Goal: Task Accomplishment & Management: Complete application form

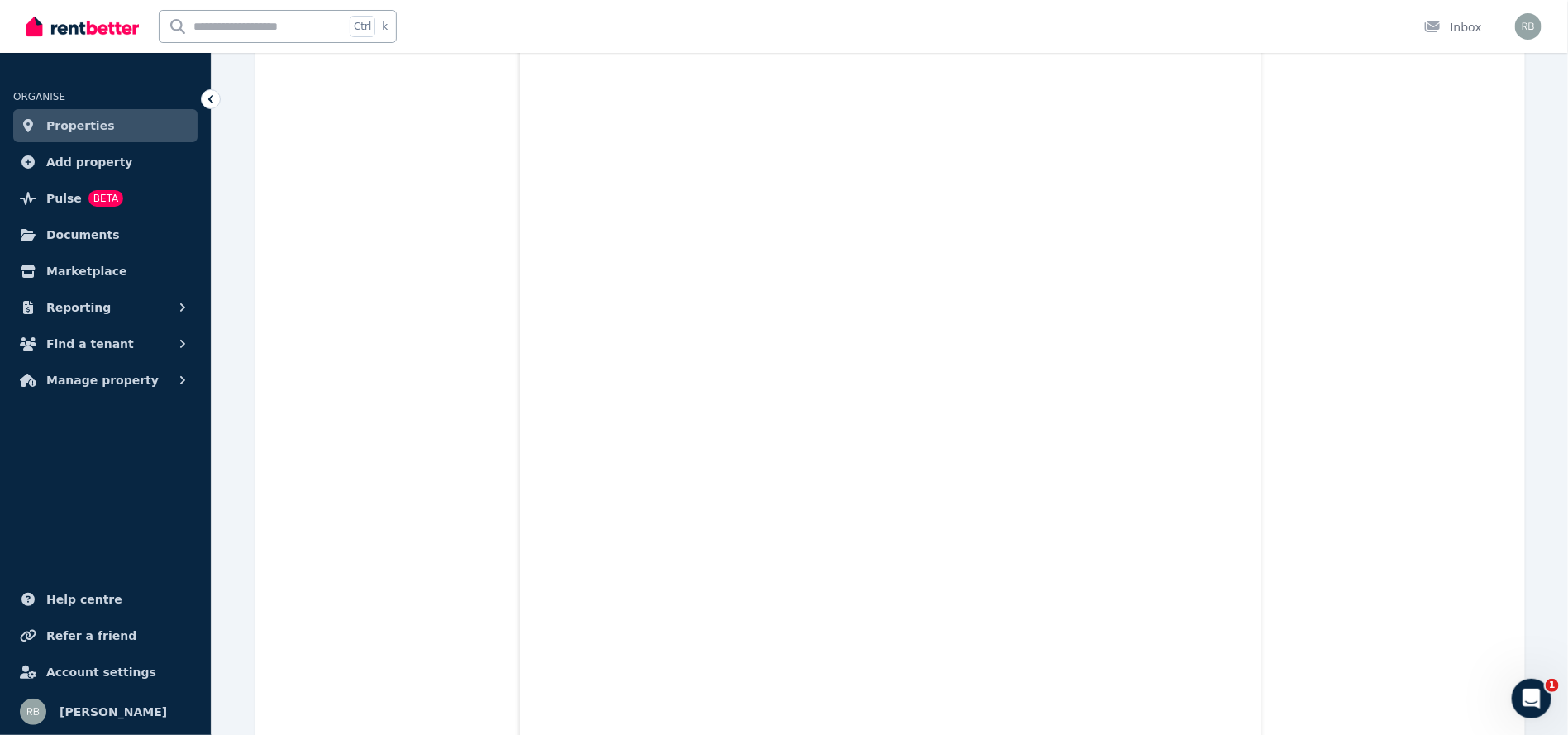
scroll to position [12160, 0]
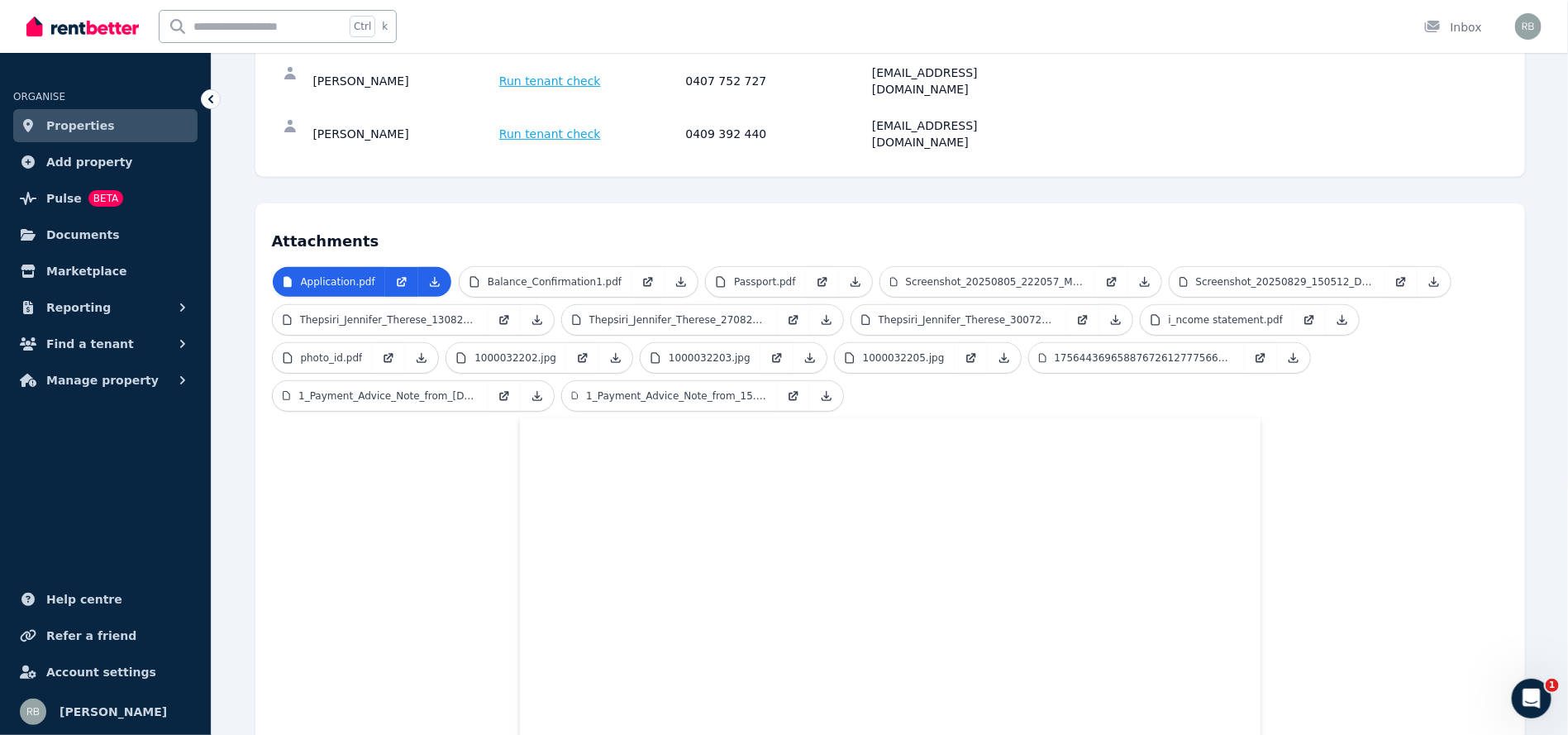
scroll to position [397, 0]
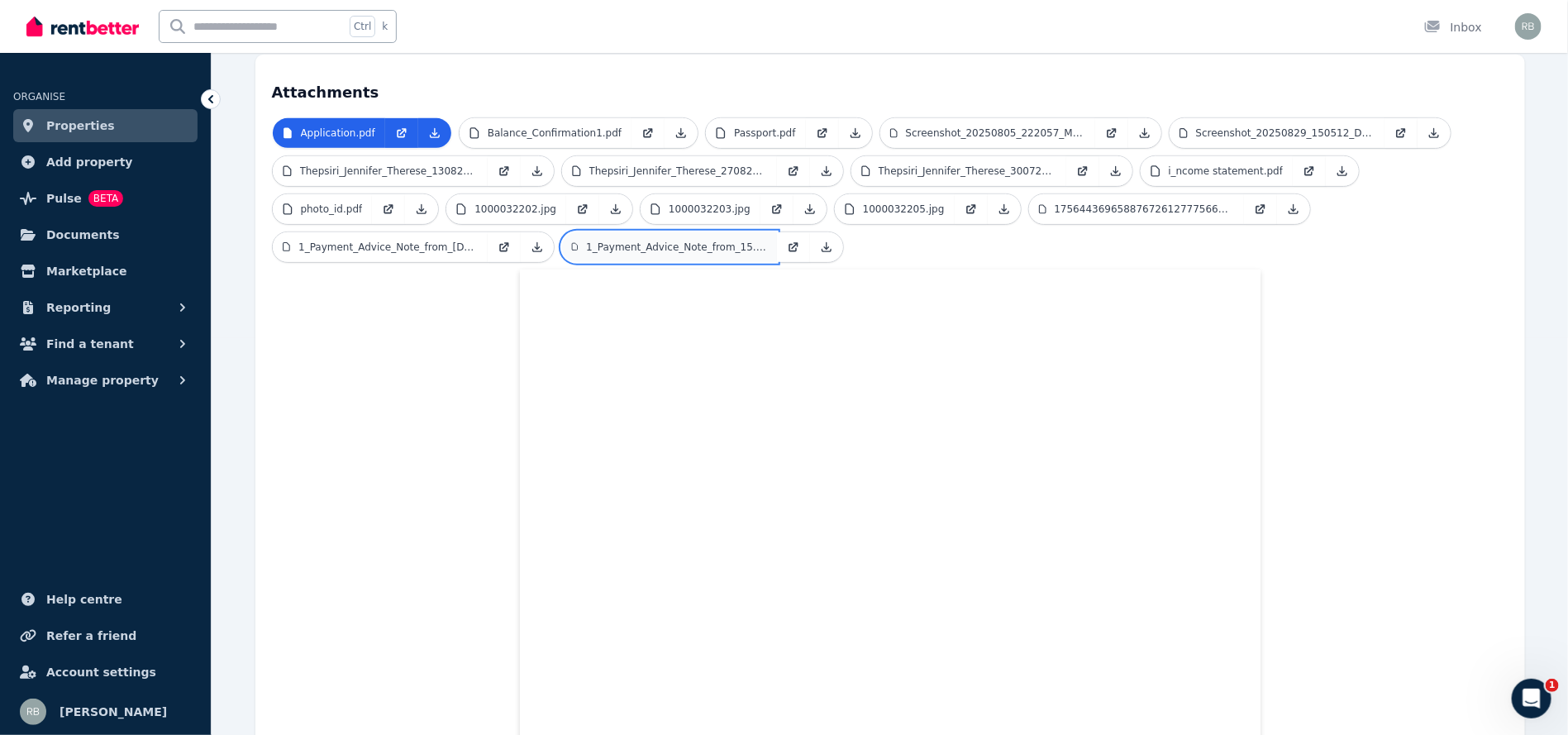
click at [586, 240] on p "1_Payment_Advice_Note_from_15.08.2025_1.PDF" at bounding box center [676, 246] width 180 height 13
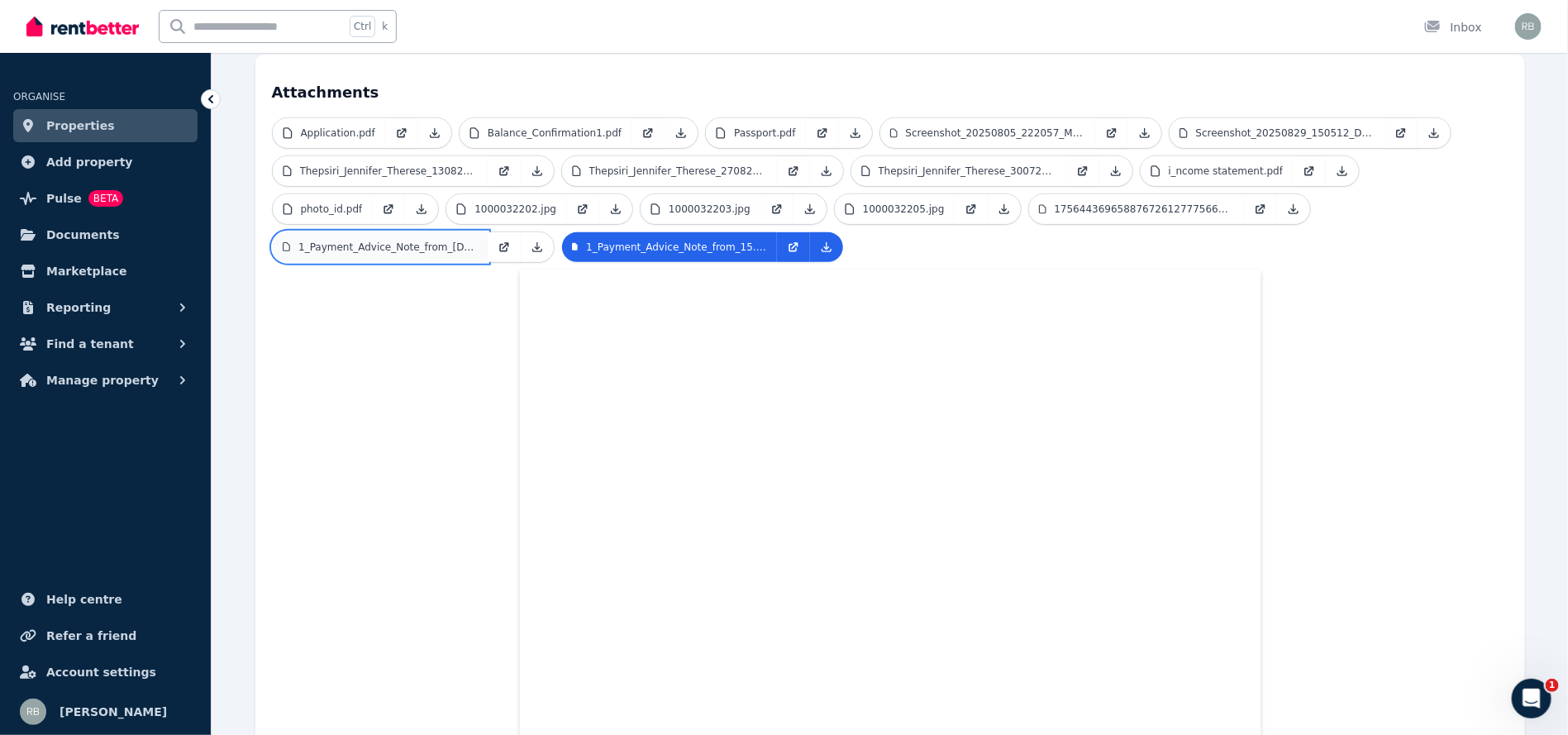
click at [477, 240] on p "1_Payment_Advice_Note_from_[DATE].PDF" at bounding box center [388, 246] width 178 height 13
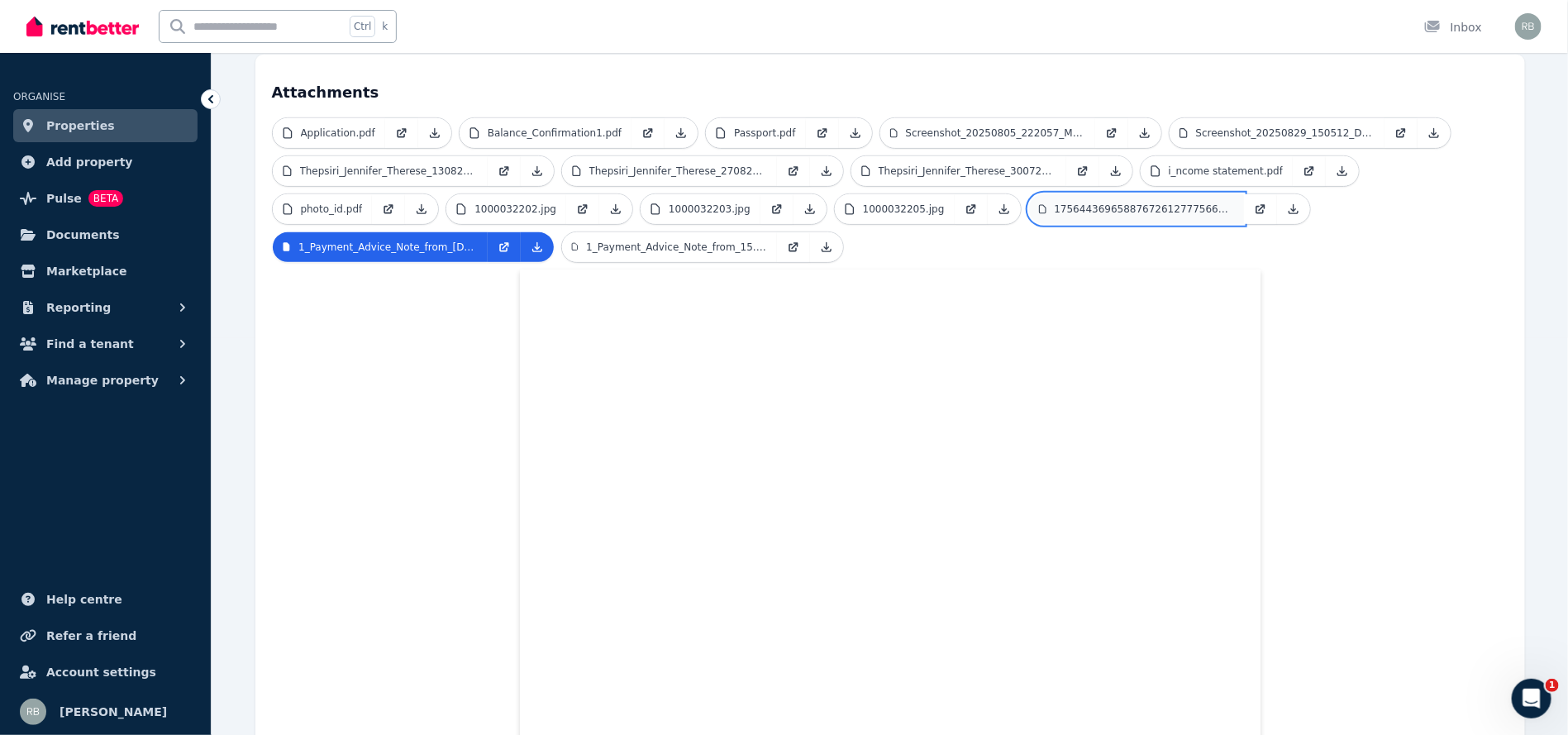
click at [1055, 203] on p "17564436965887672612777566680921.jpg" at bounding box center [1144, 209] width 179 height 13
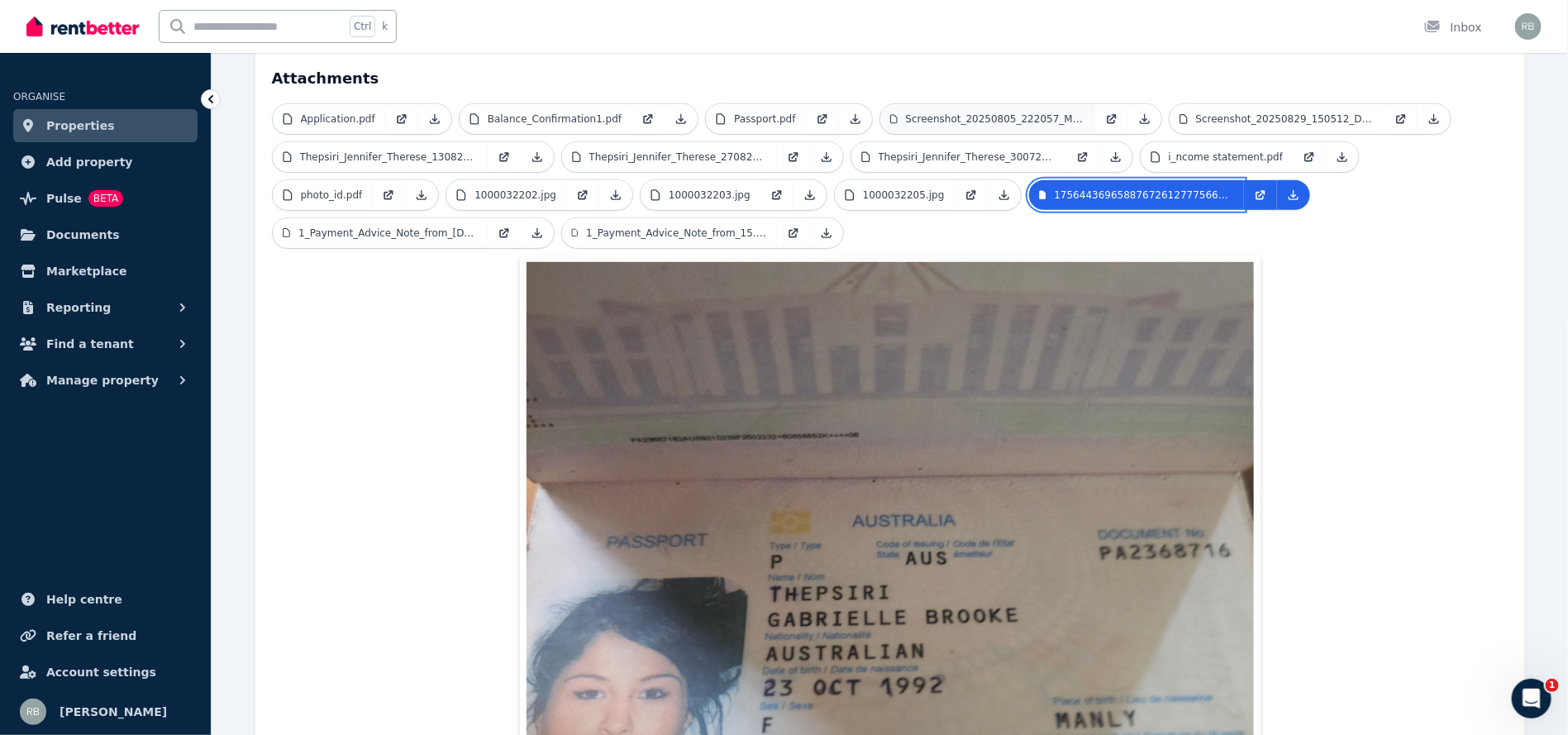
scroll to position [392, 0]
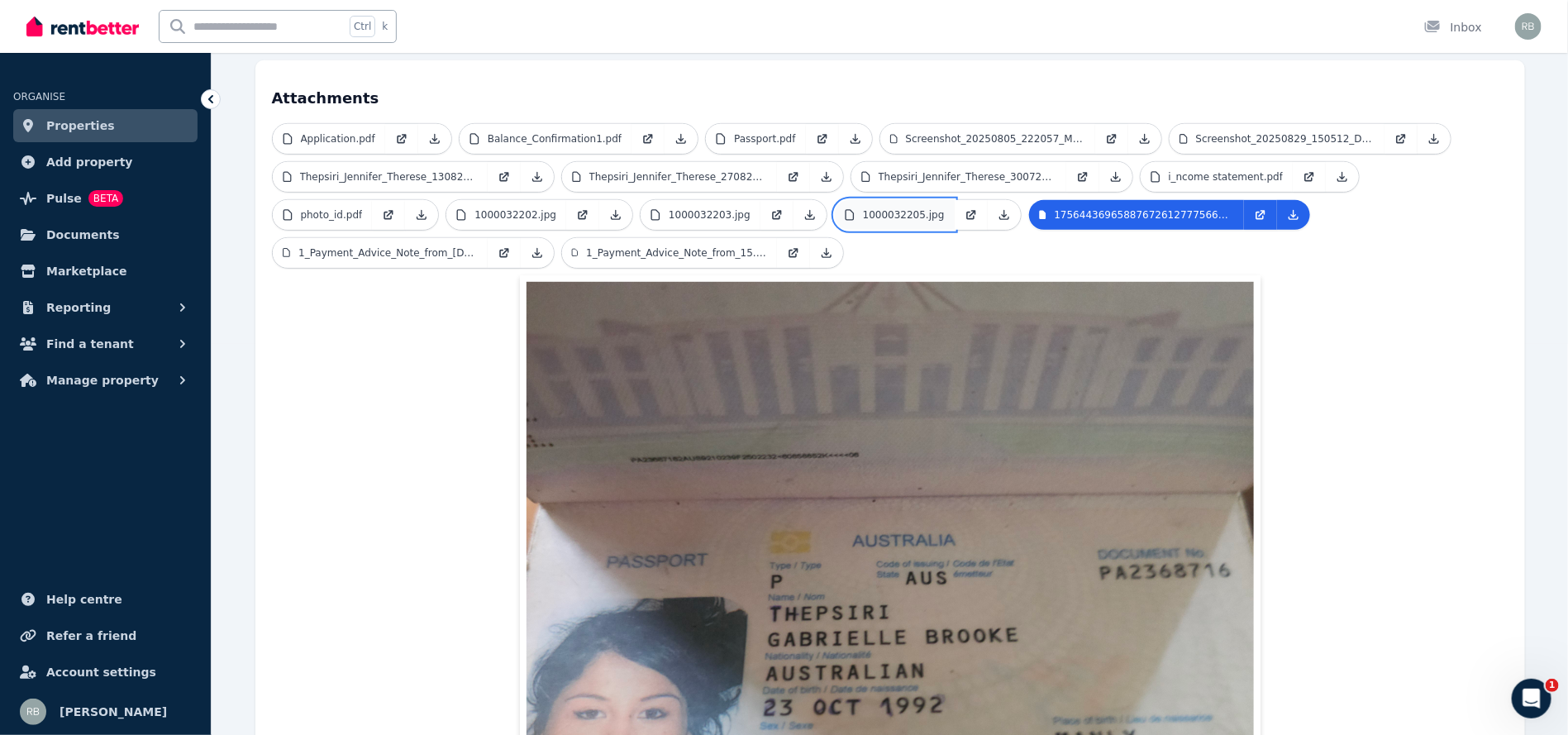
click at [835, 200] on link "1000032205.jpg" at bounding box center [895, 215] width 120 height 30
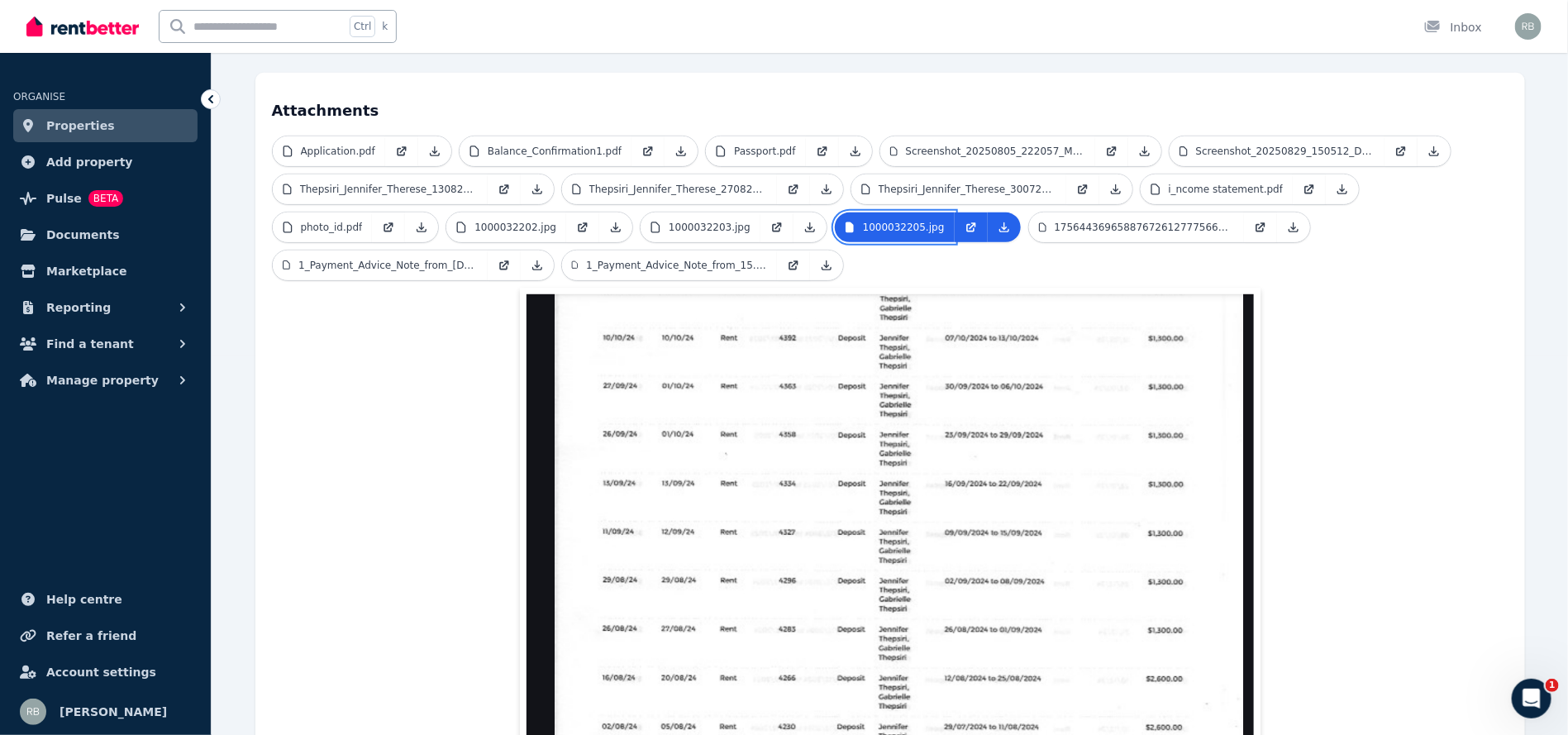
scroll to position [375, 0]
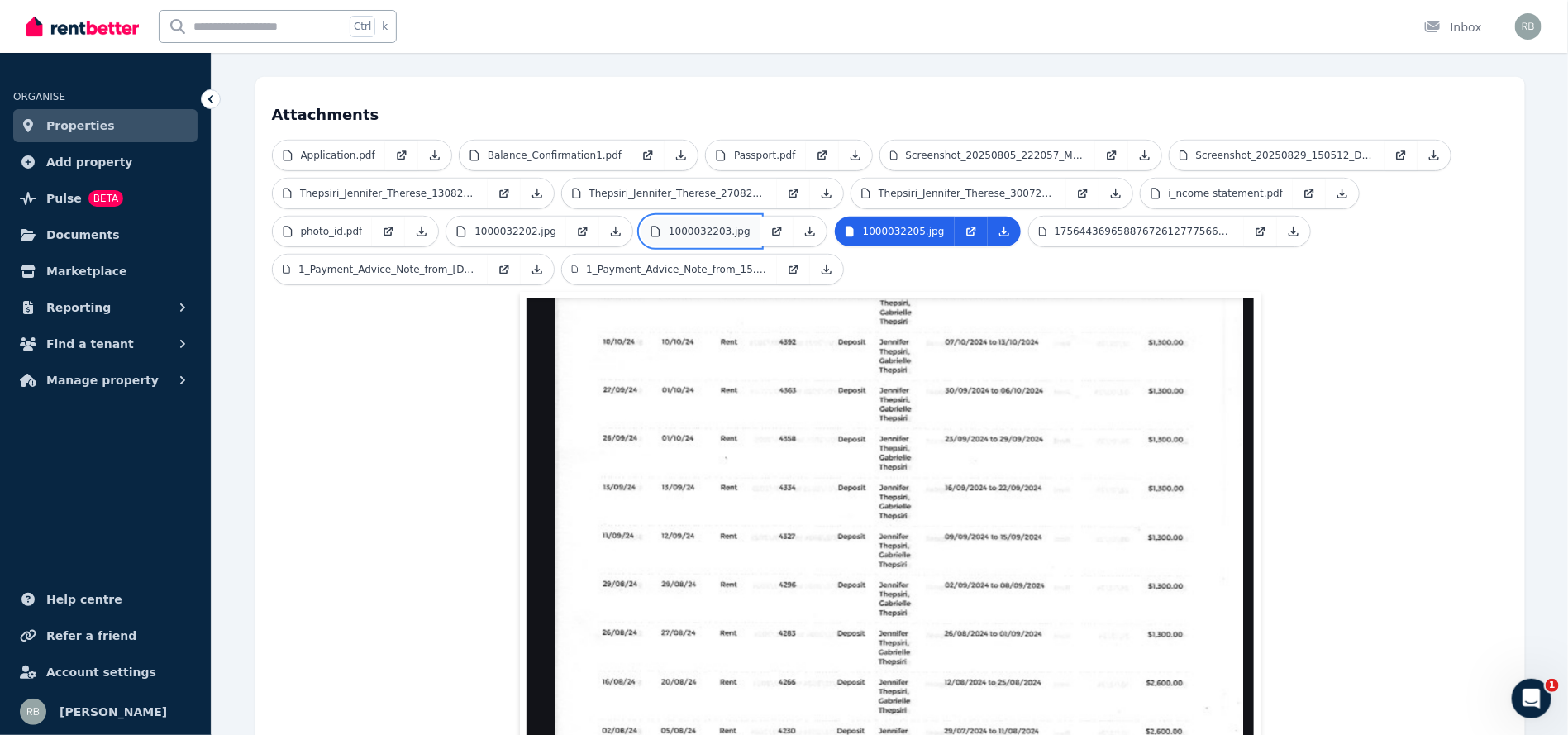
click at [669, 225] on p "1000032203.jpg" at bounding box center [710, 231] width 82 height 13
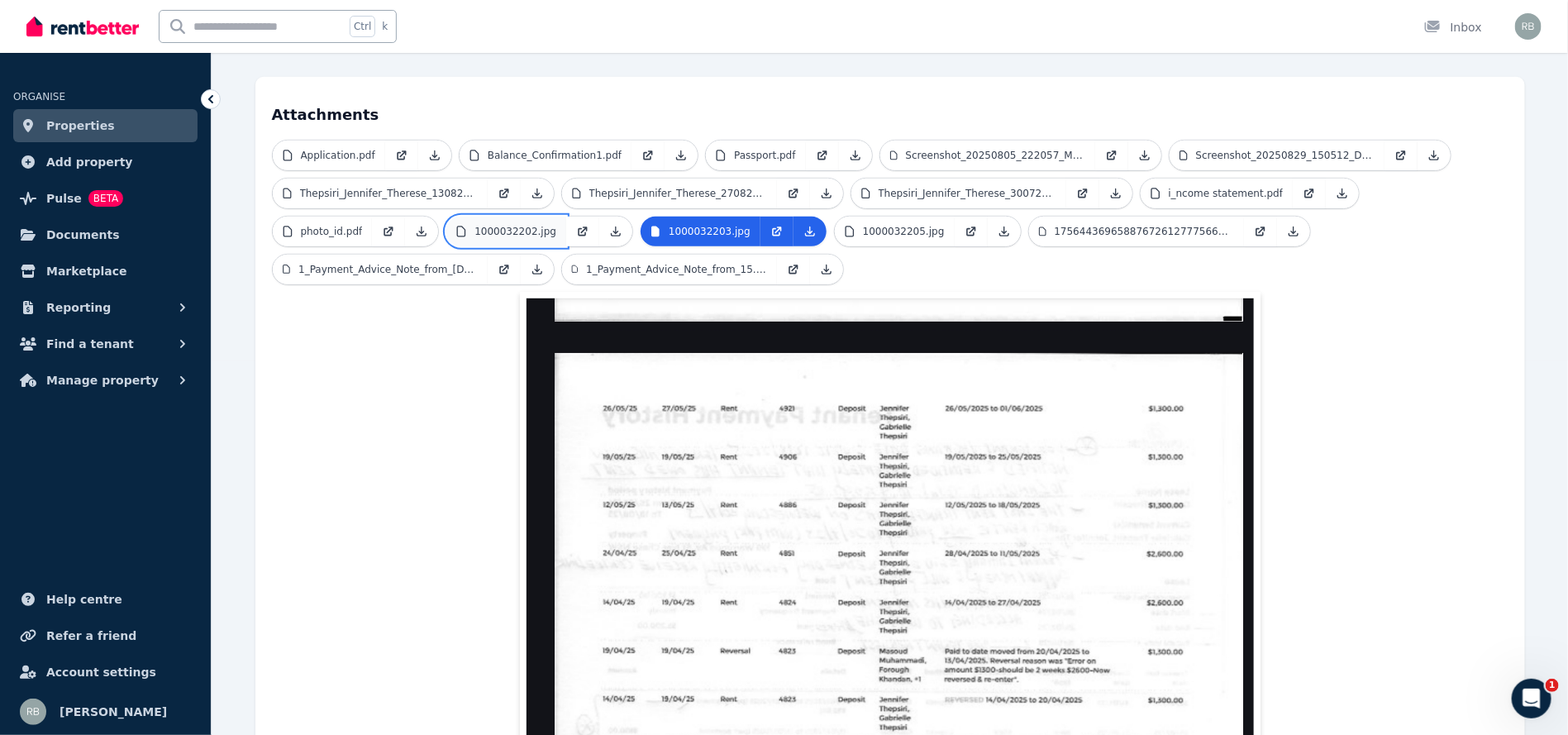
click at [474, 225] on p "1000032202.jpg" at bounding box center [515, 231] width 82 height 13
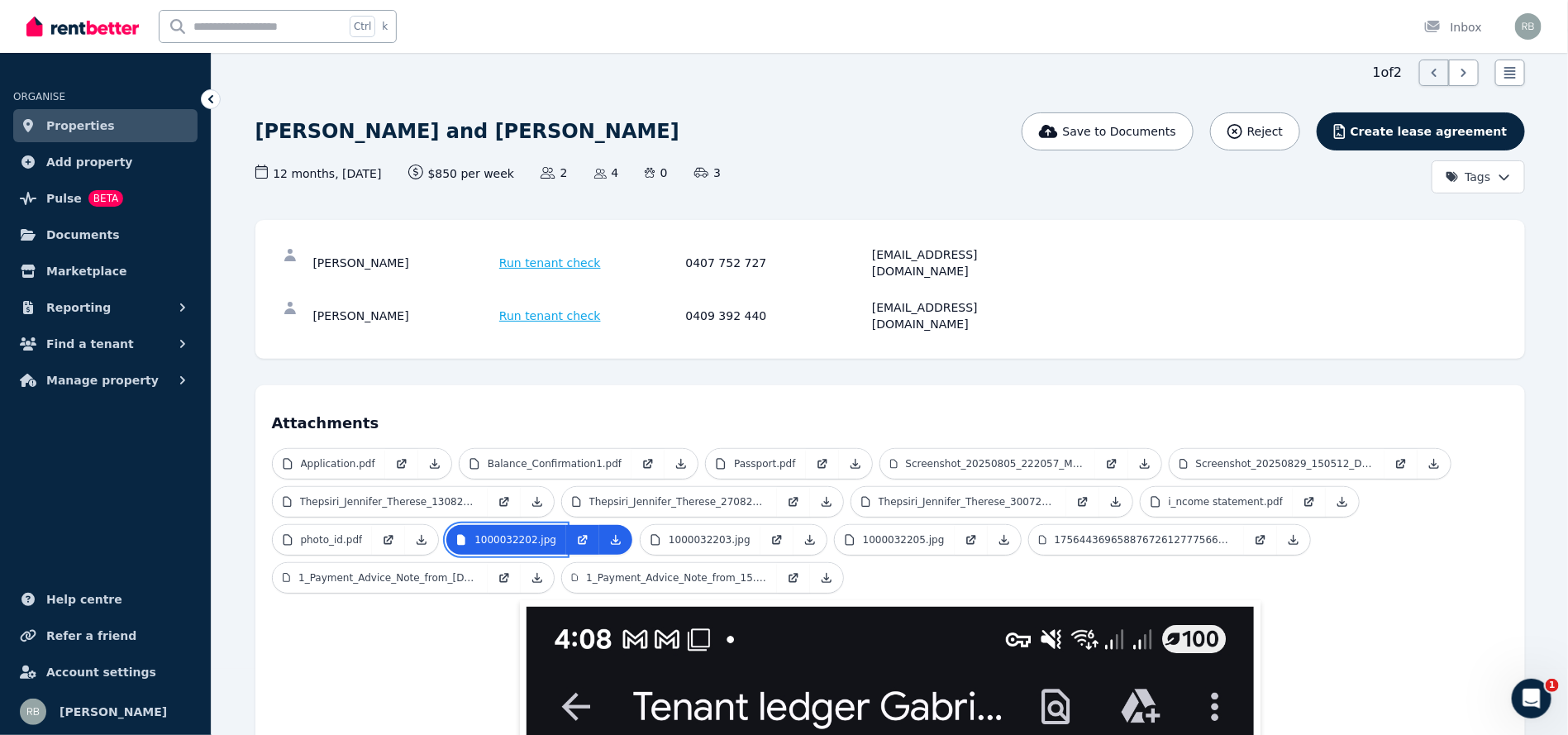
scroll to position [89, 0]
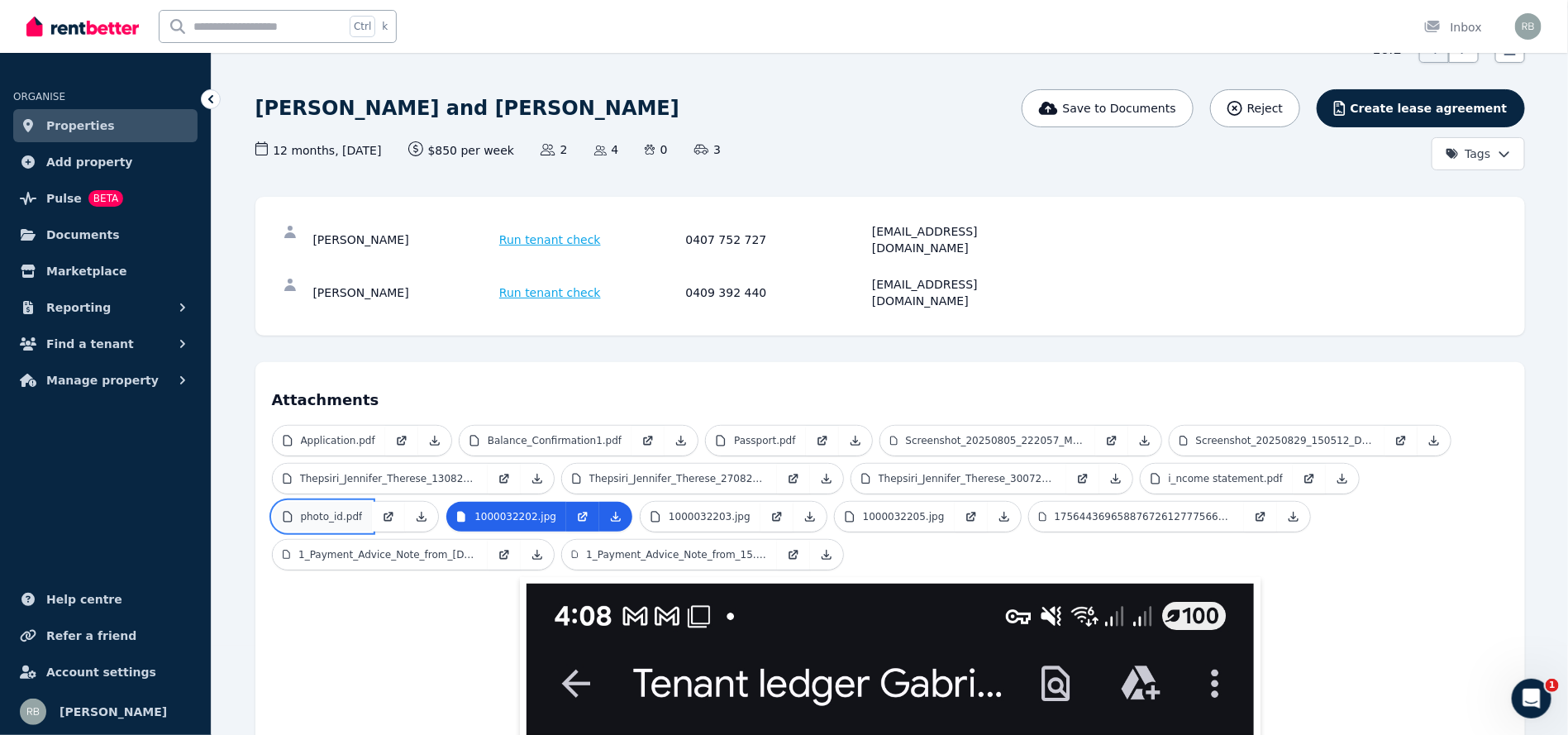
click at [363, 510] on p "photo_id.pdf" at bounding box center [331, 517] width 62 height 13
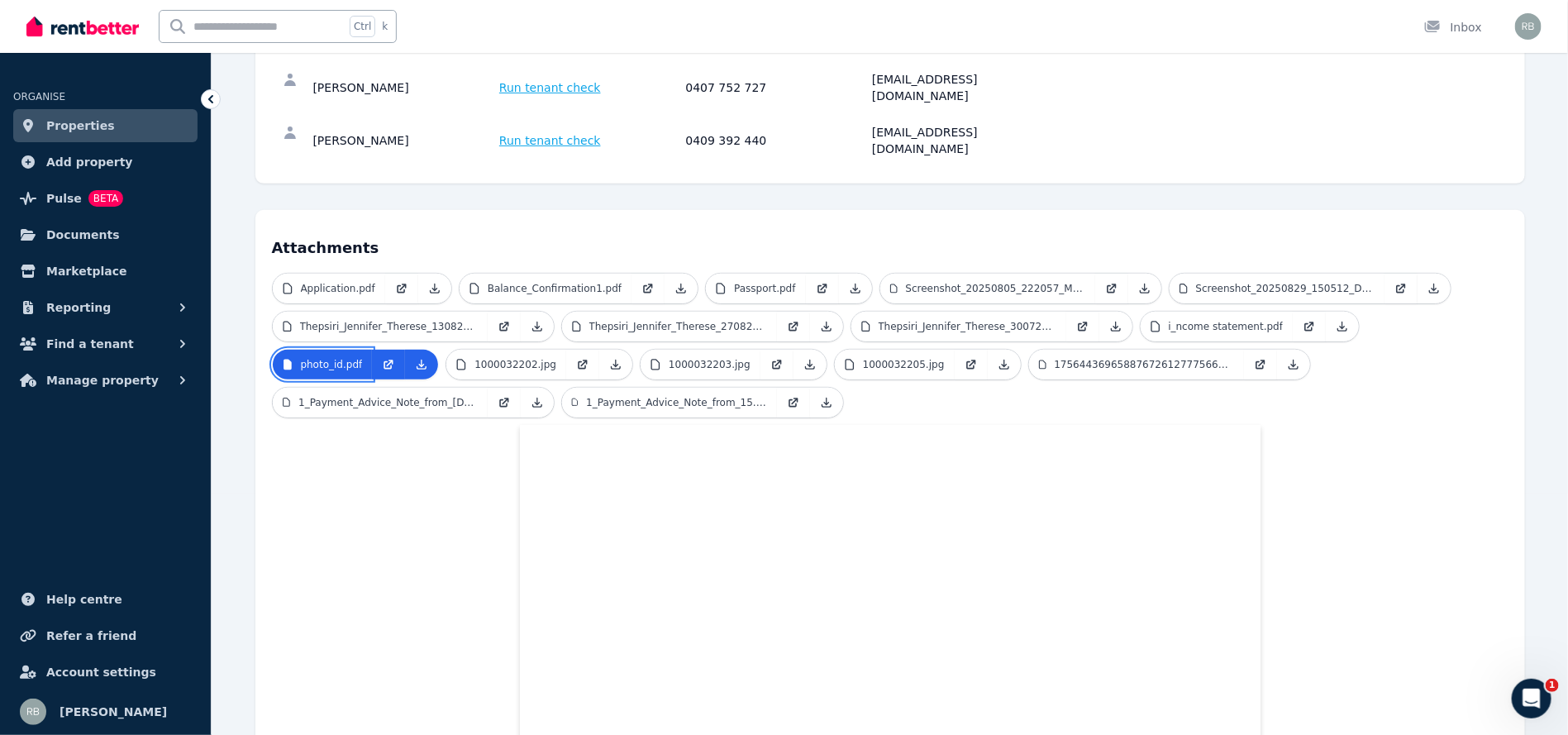
scroll to position [218, 0]
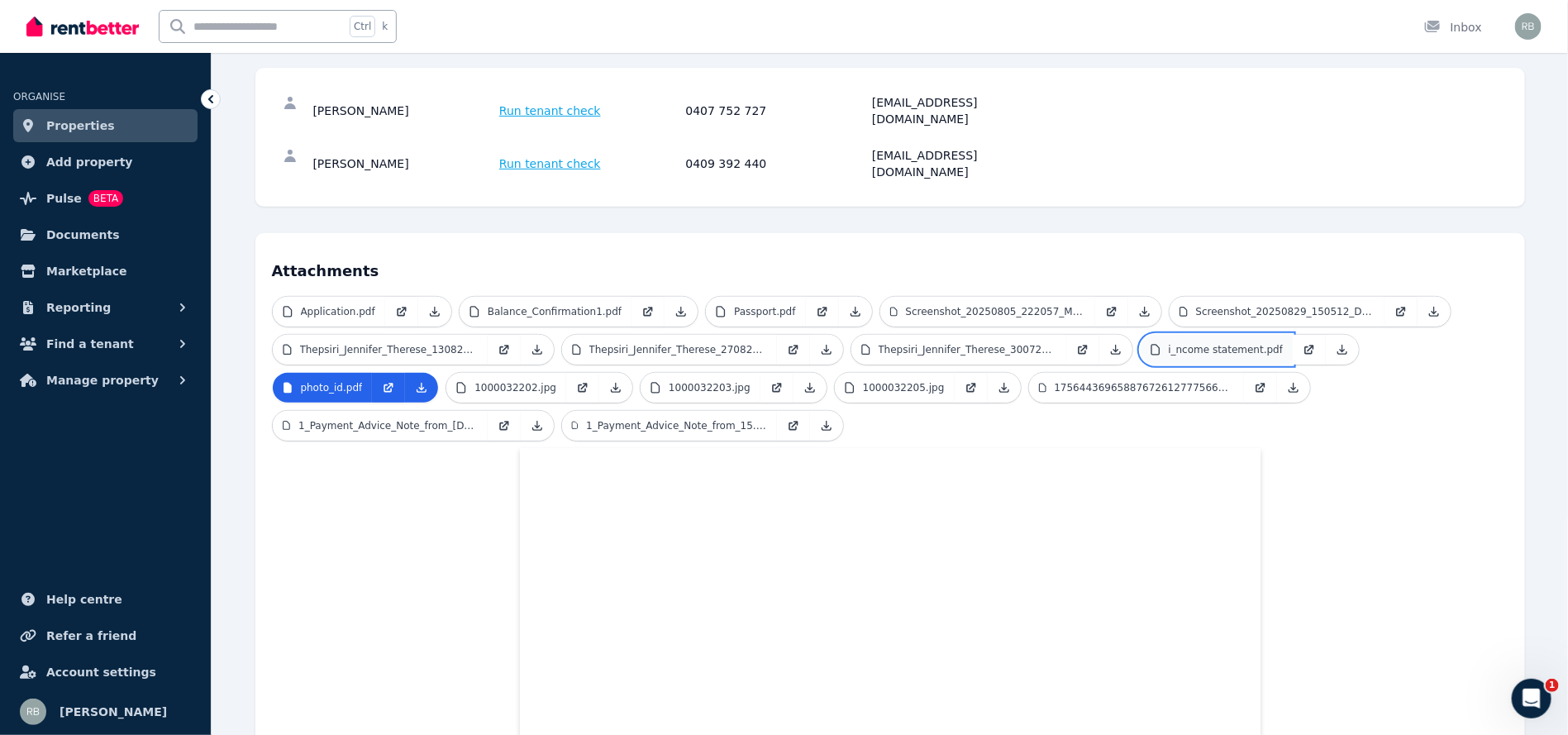
click at [1198, 343] on p "i_ncome statement.pdf" at bounding box center [1226, 350] width 115 height 13
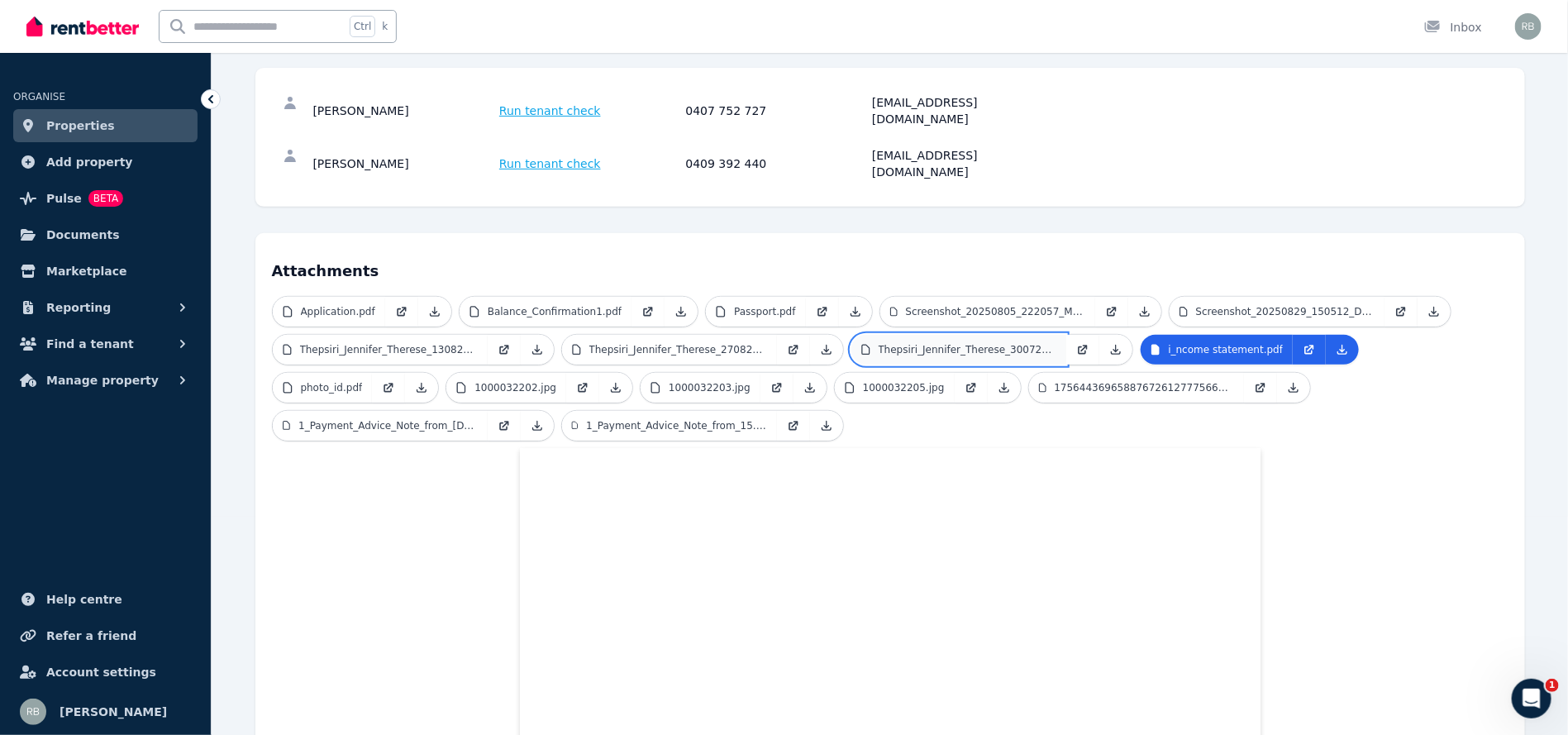
click at [957, 335] on link "Thepsiri_Jennifer_Therese_300725.pdf" at bounding box center [959, 350] width 215 height 30
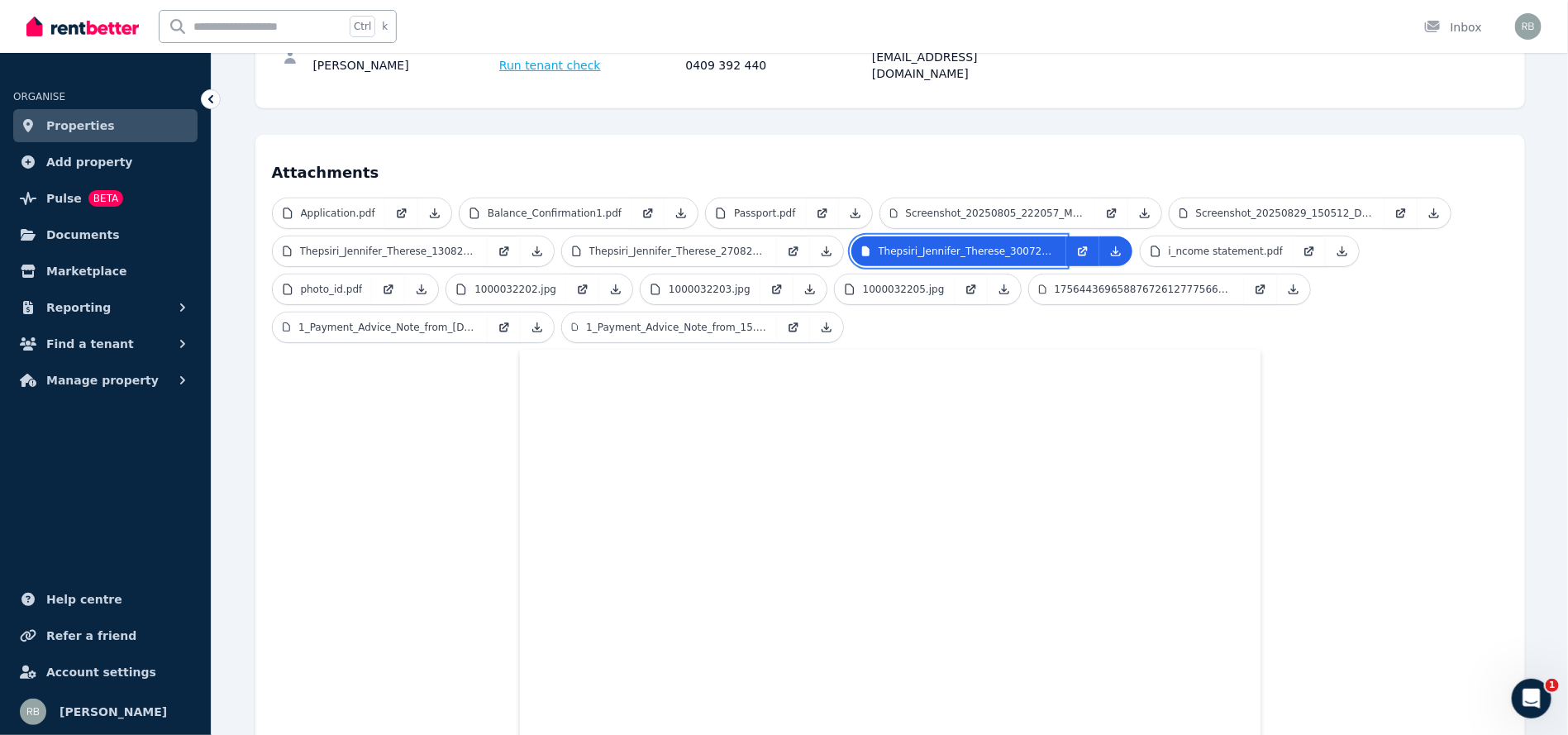
scroll to position [250, 0]
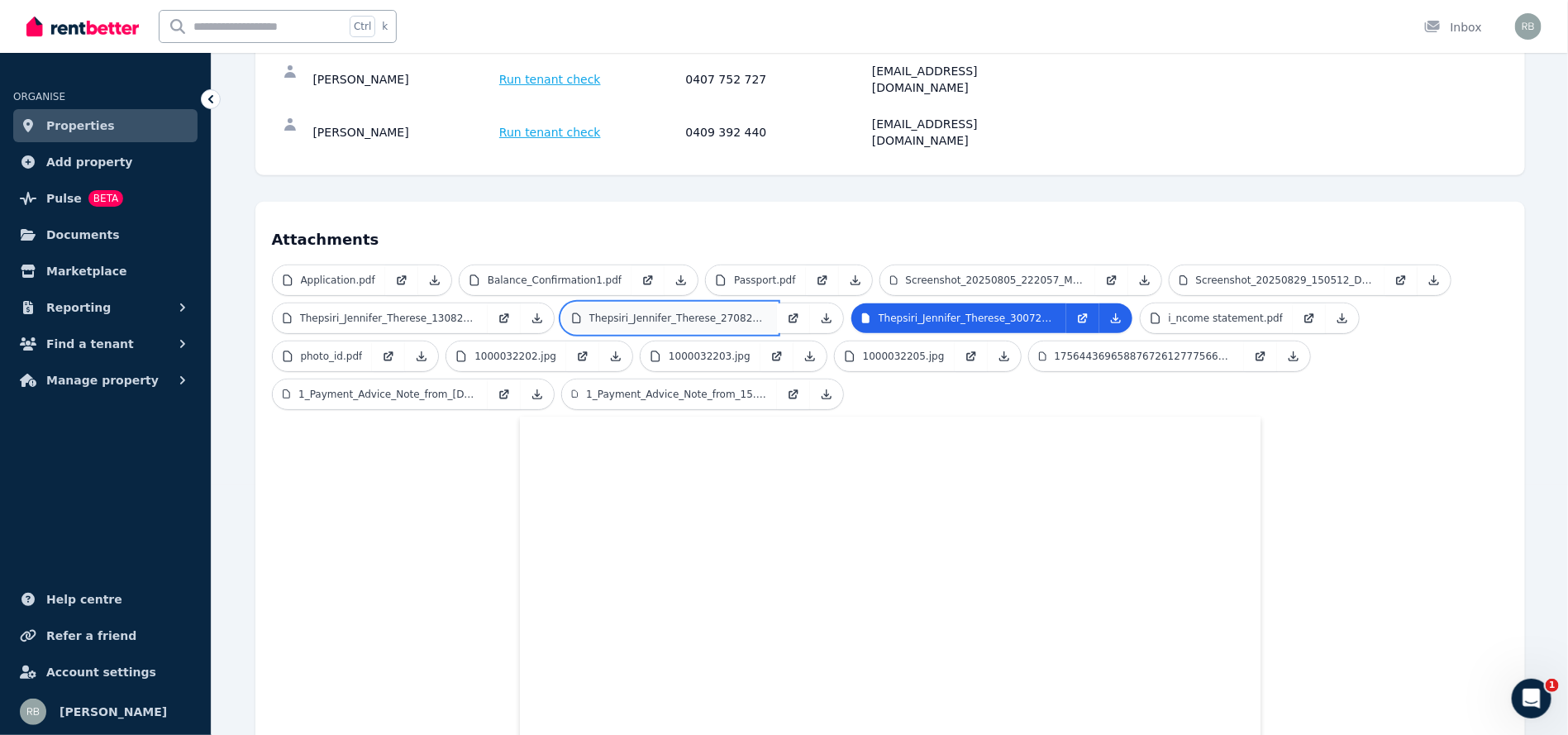
click at [653, 312] on p "Thepsiri_Jennifer_Therese_270825.pdf" at bounding box center [678, 318] width 177 height 13
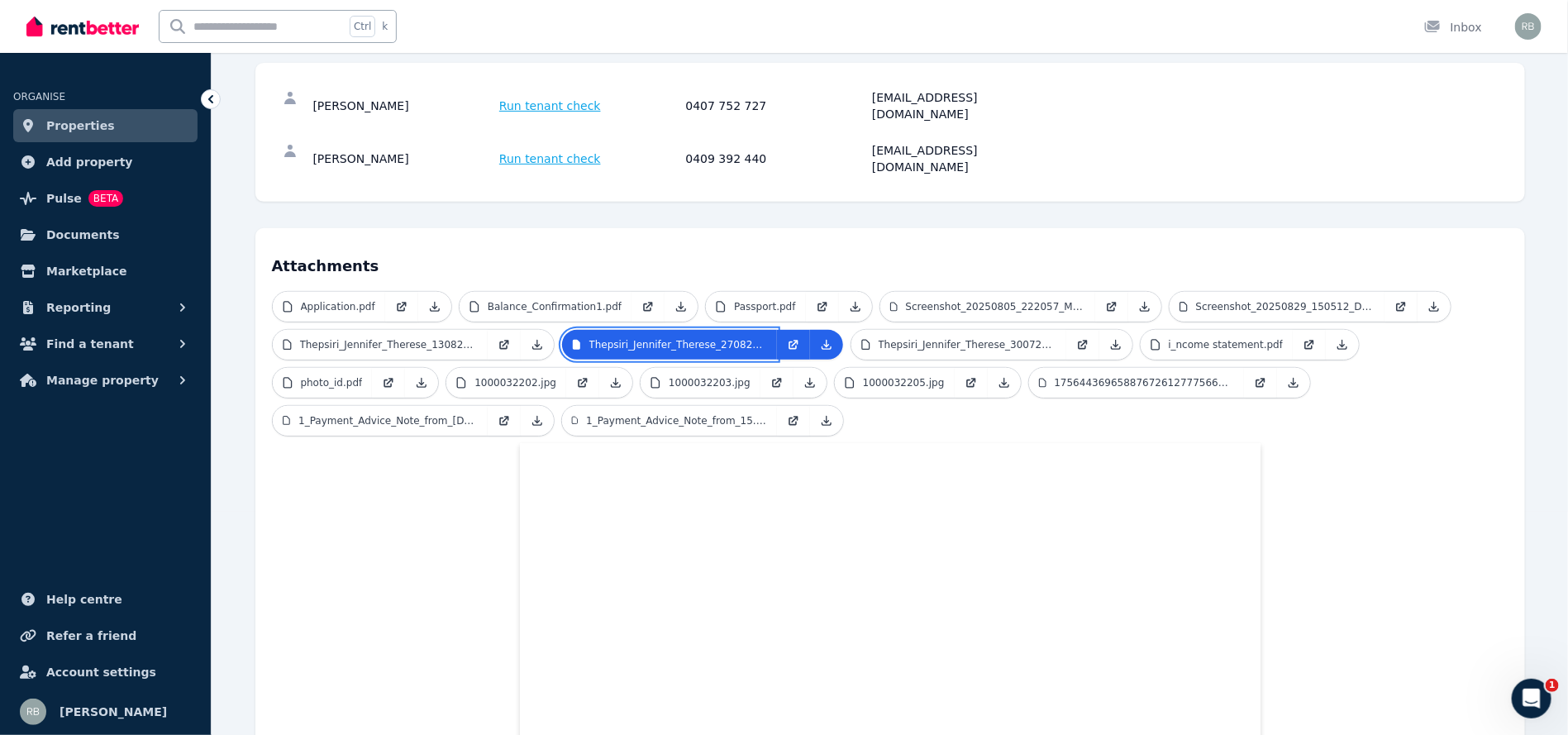
scroll to position [214, 0]
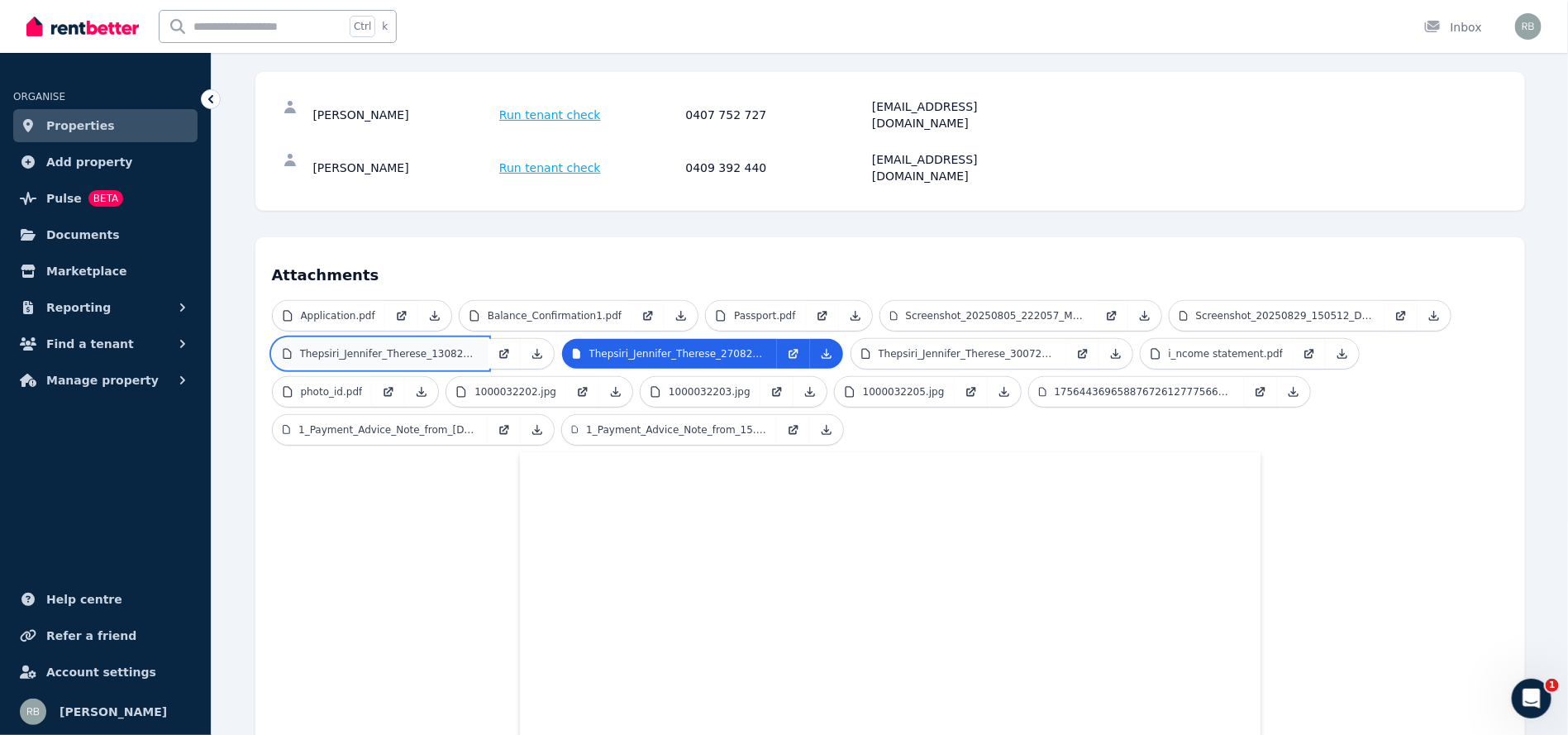
click at [410, 347] on p "Thepsiri_Jennifer_Therese_130825.pdf" at bounding box center [389, 353] width 177 height 13
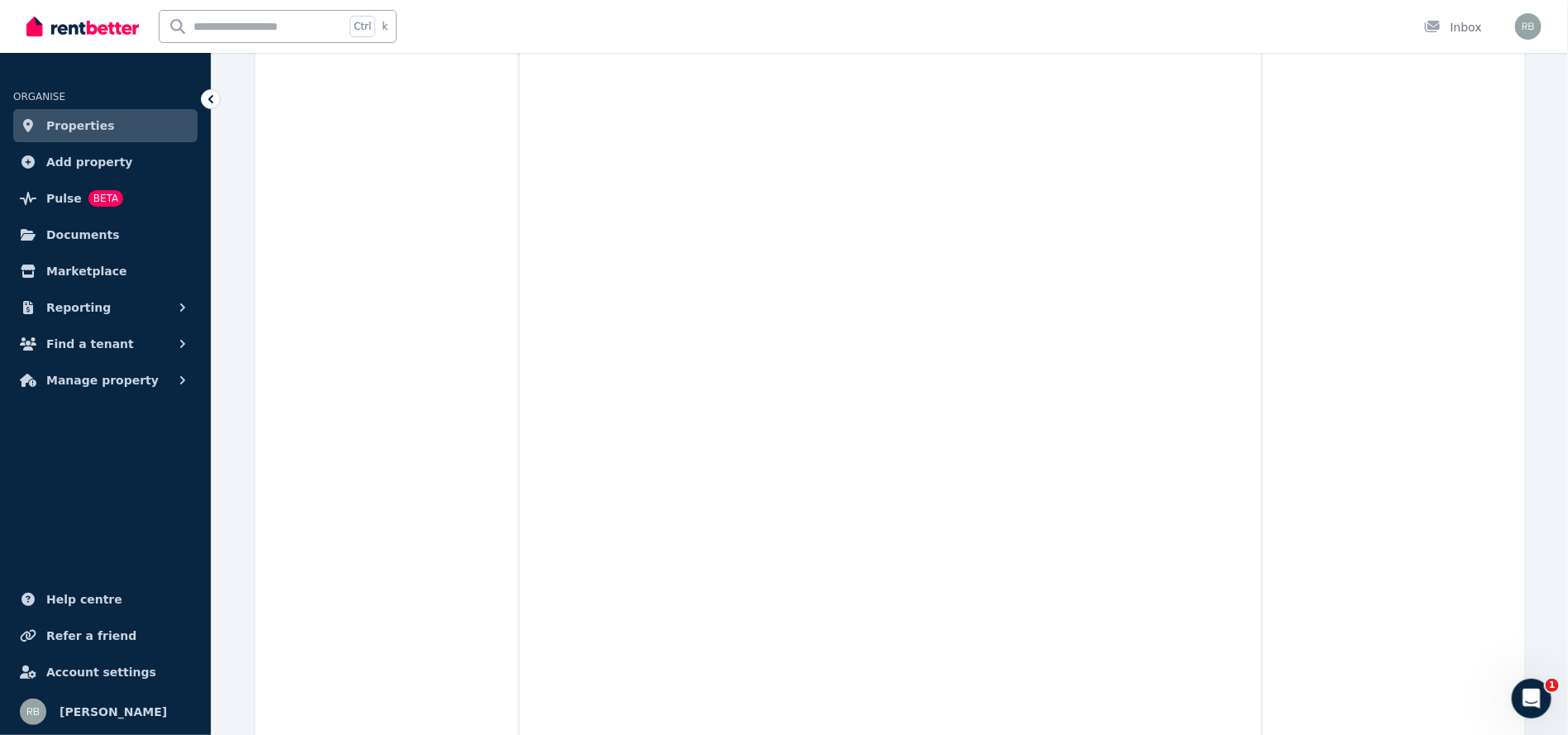
scroll to position [749, 0]
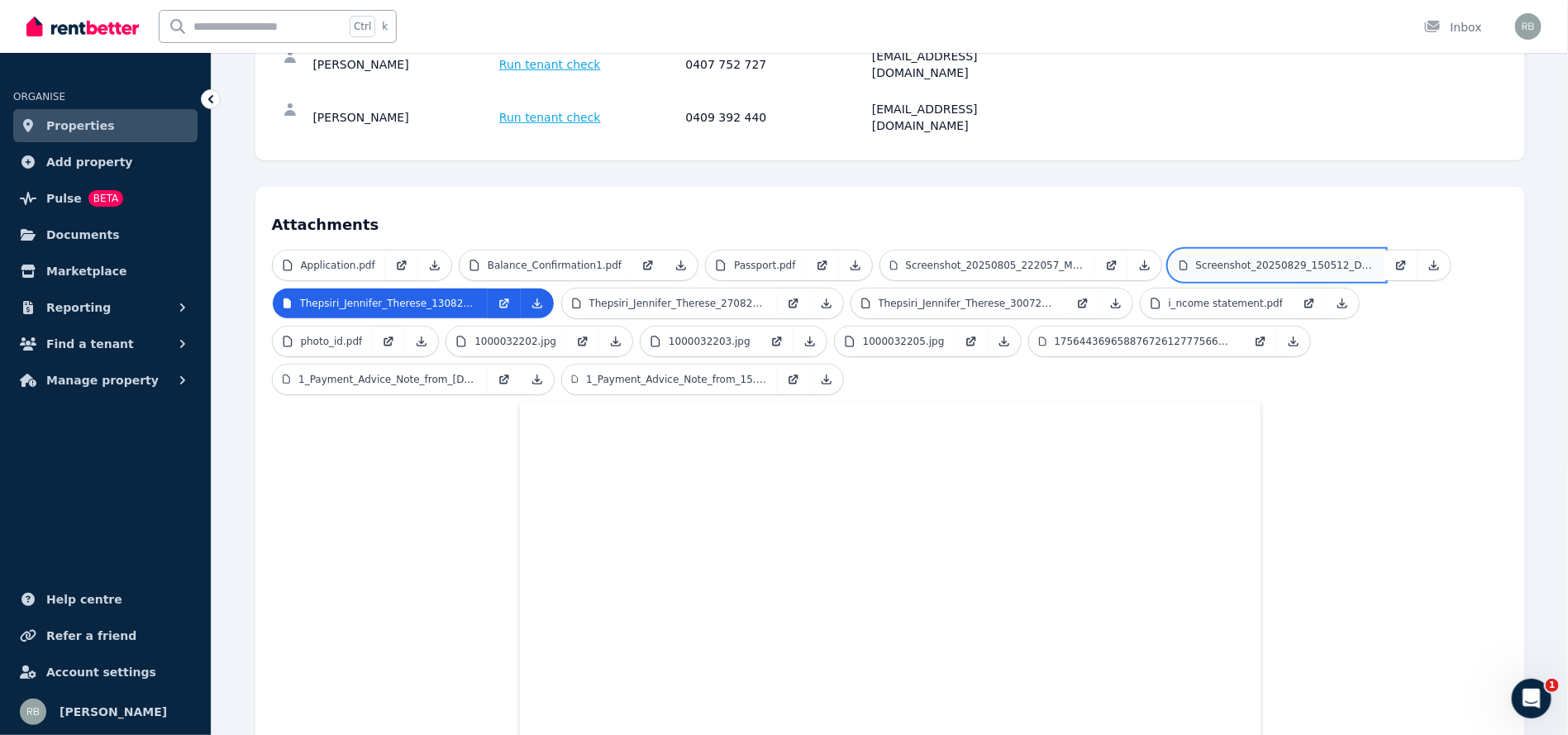
click at [1255, 251] on link "Screenshot_20250829_150512_Drive.jpg" at bounding box center [1277, 266] width 215 height 30
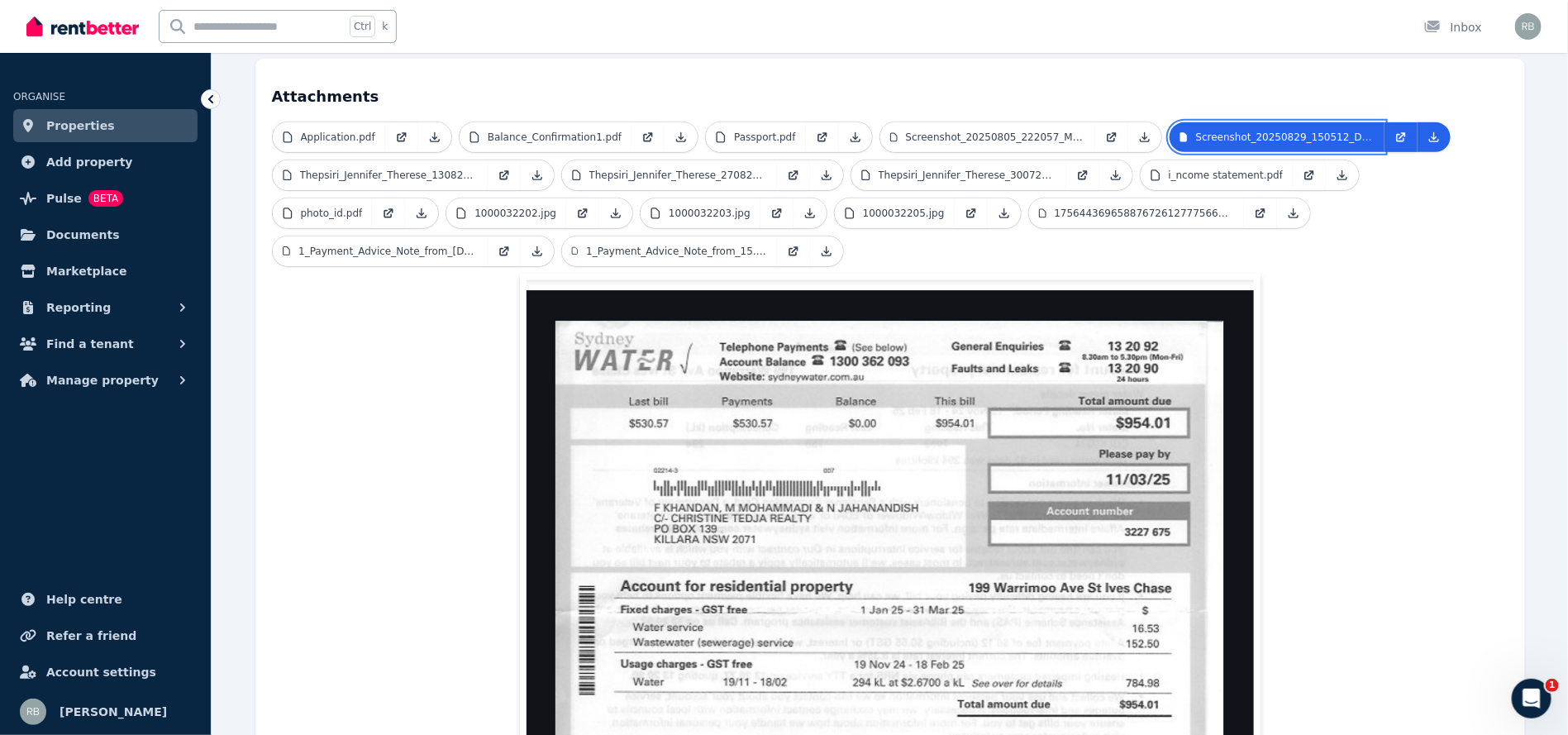
scroll to position [399, 0]
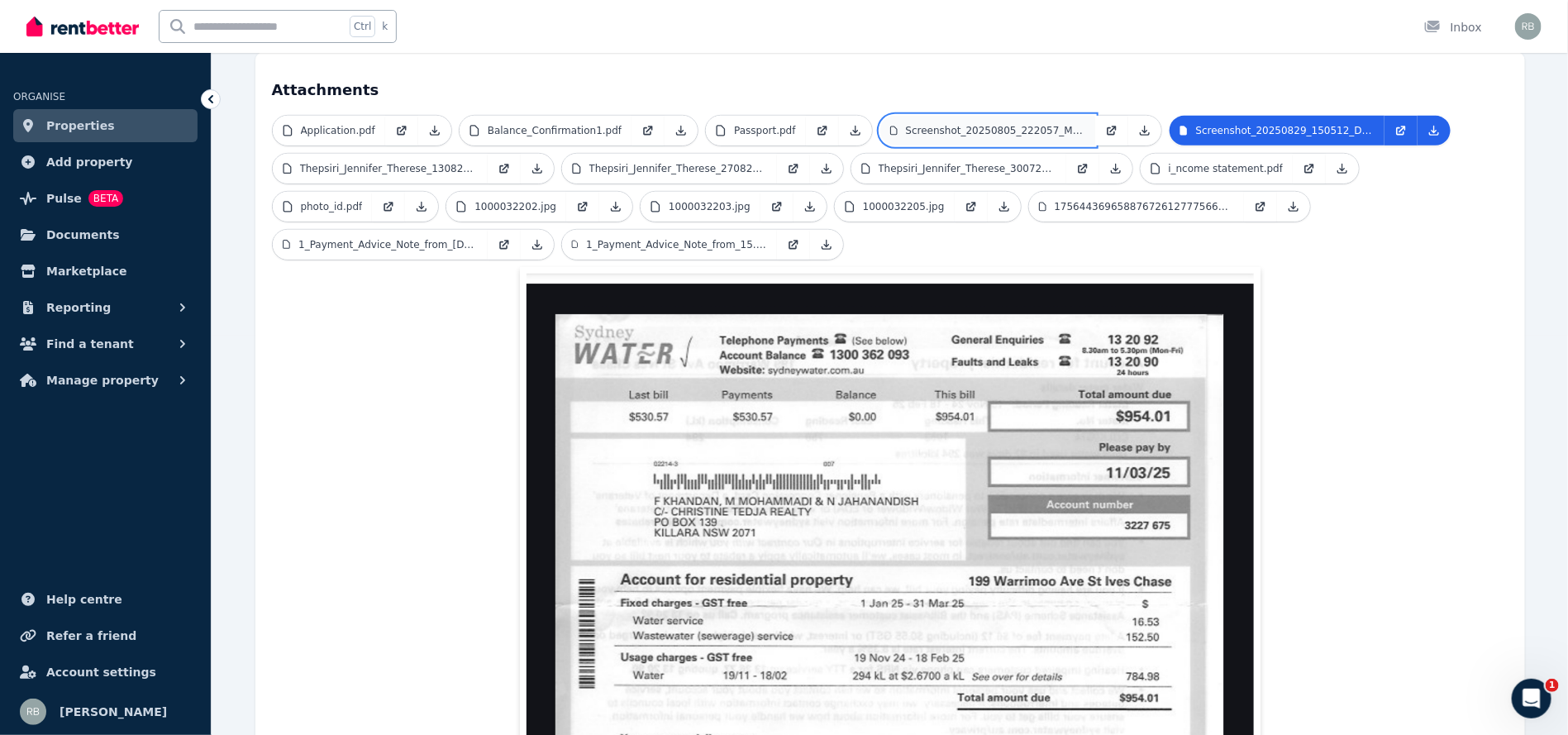
click at [981, 115] on link "Screenshot_20250805_222057_Medicare.jpg" at bounding box center [988, 130] width 215 height 30
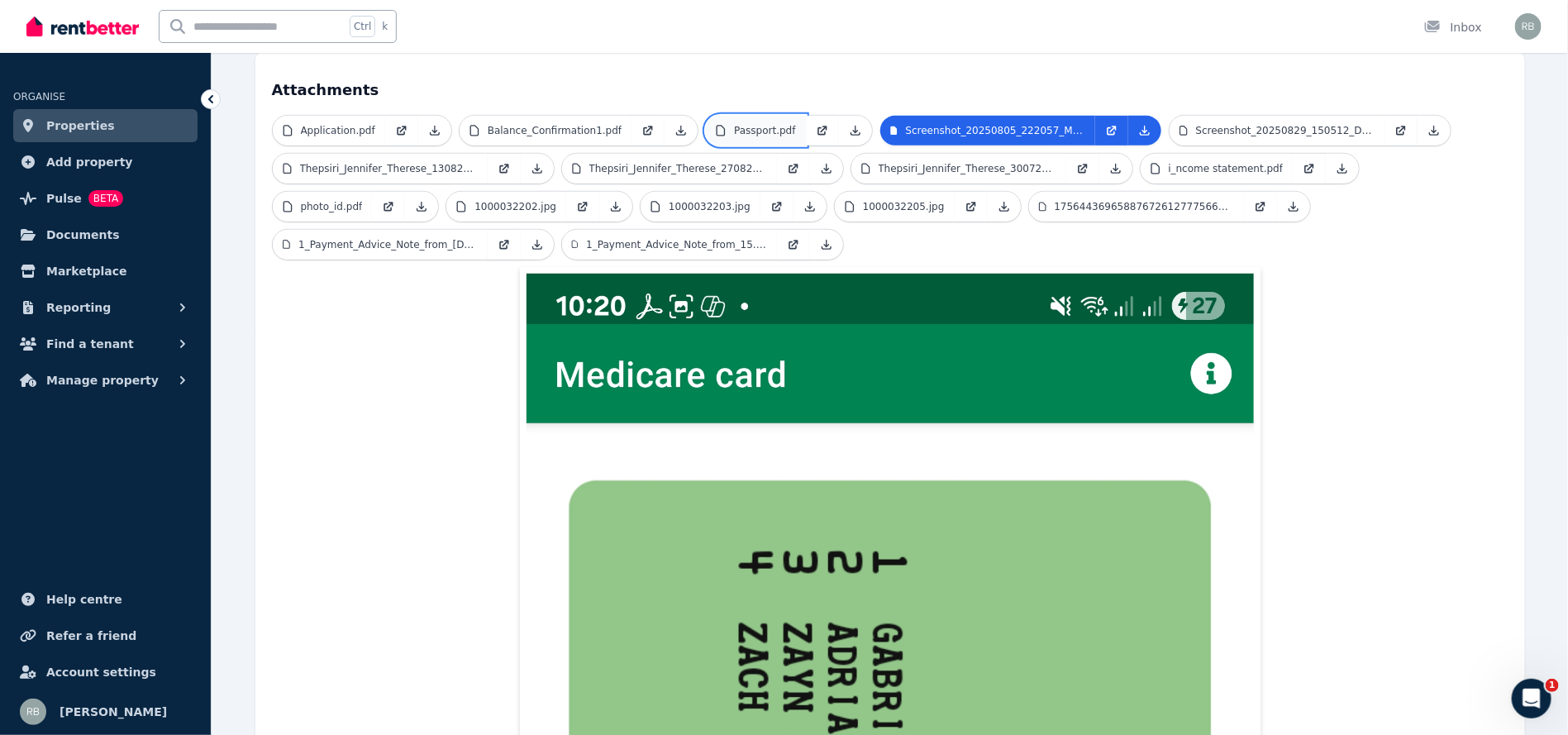
click at [736, 124] on p "Passport.pdf" at bounding box center [764, 130] width 61 height 13
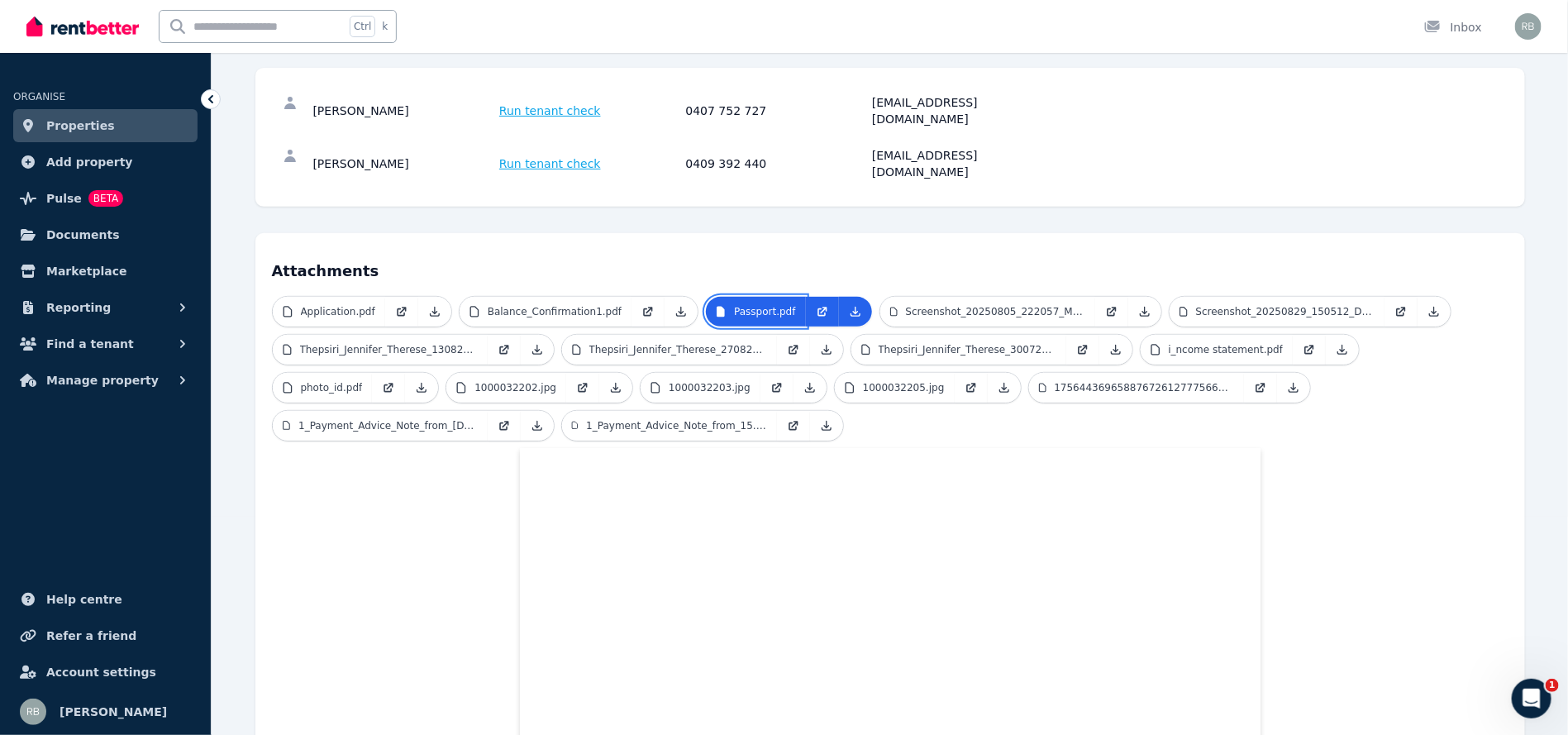
scroll to position [166, 0]
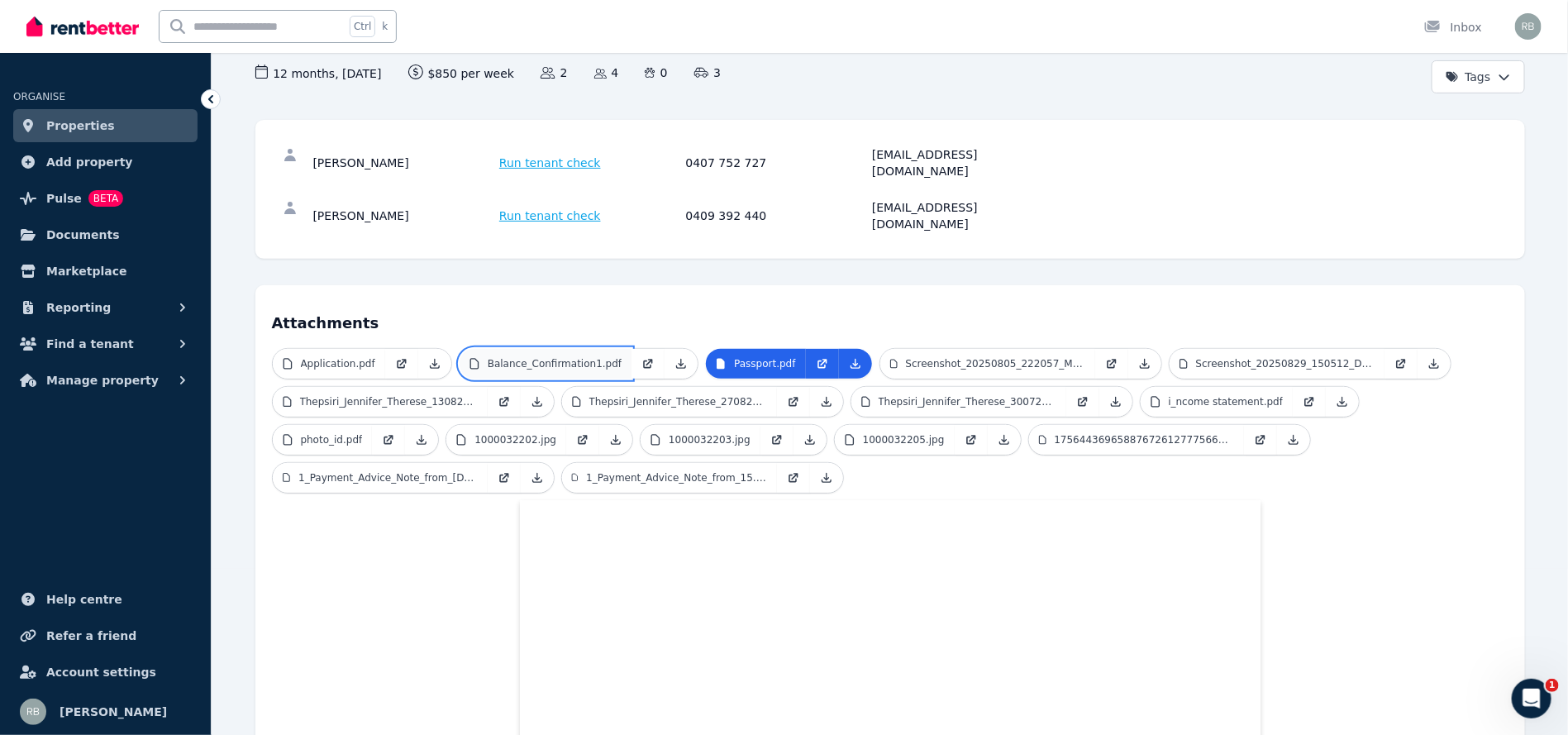
click at [560, 357] on p "Balance_Confirmation1.pdf" at bounding box center [554, 364] width 134 height 13
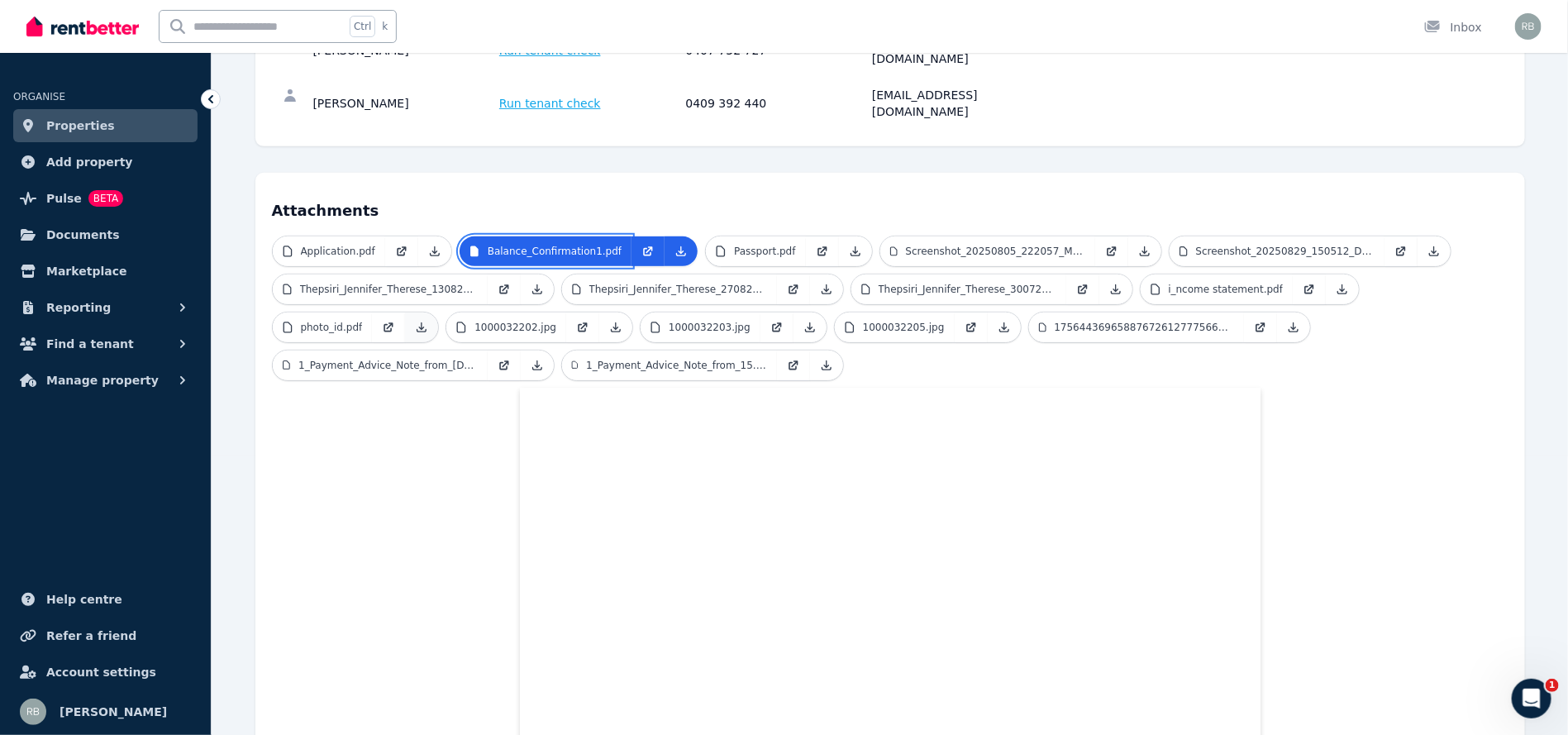
scroll to position [270, 0]
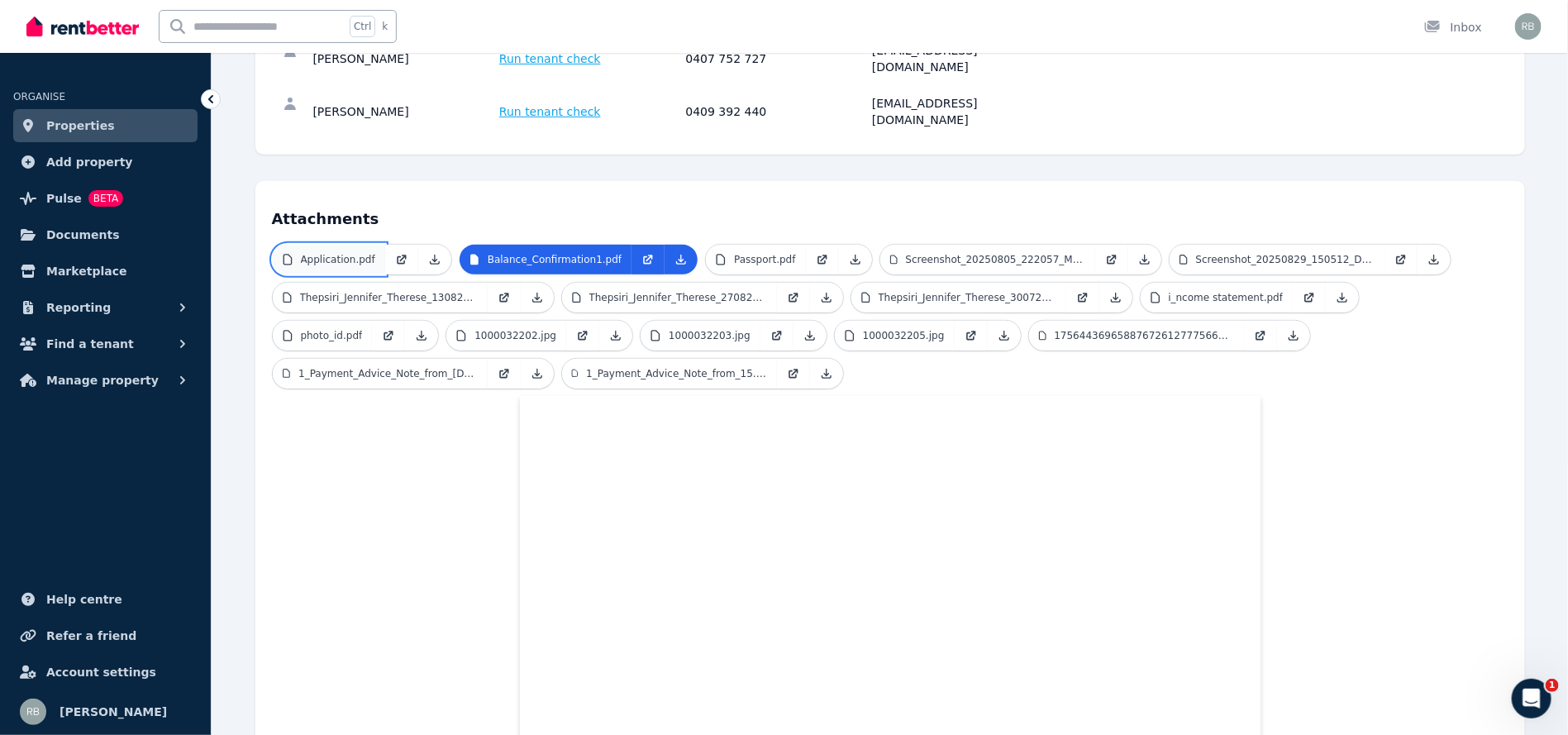
click at [333, 253] on p "Application.pdf" at bounding box center [337, 260] width 74 height 13
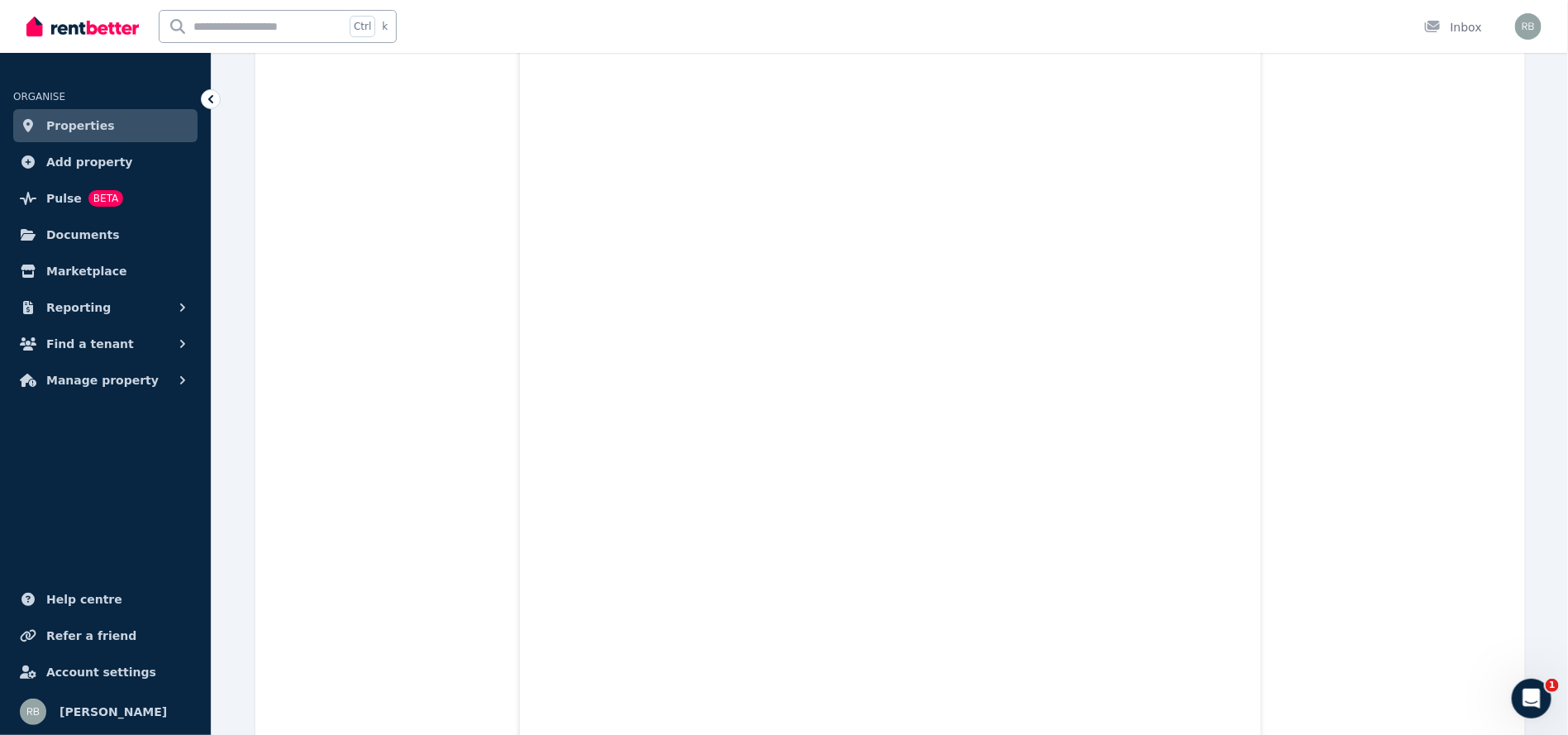
scroll to position [464, 0]
